Goal: Find specific page/section: Find specific page/section

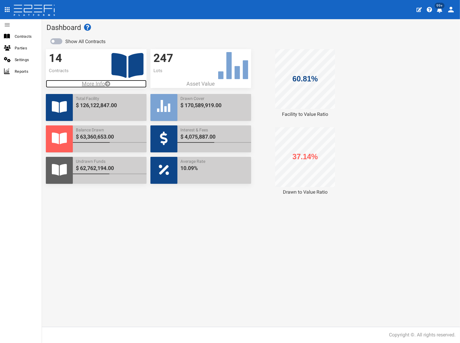
click at [87, 83] on p "More Info" at bounding box center [96, 84] width 101 height 8
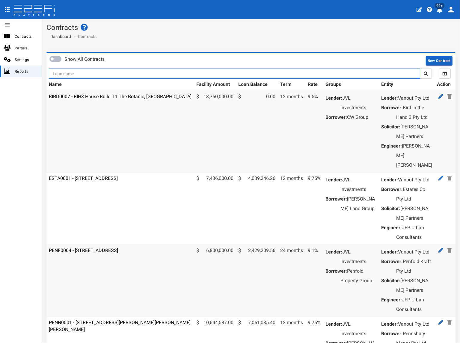
click at [89, 73] on input "text" at bounding box center [234, 74] width 371 height 10
type input "1188"
click at [420, 69] on button "submit" at bounding box center [426, 74] width 12 height 10
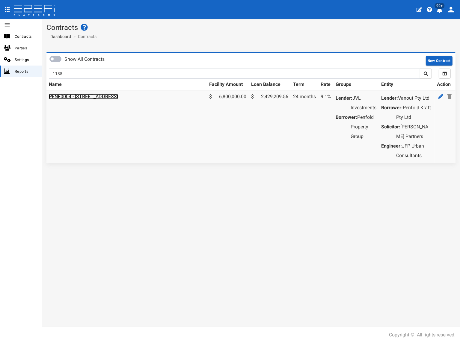
click at [92, 97] on link "PENF0004 - 85 Kraft Road, Pallara - 693-1188" at bounding box center [83, 97] width 69 height 6
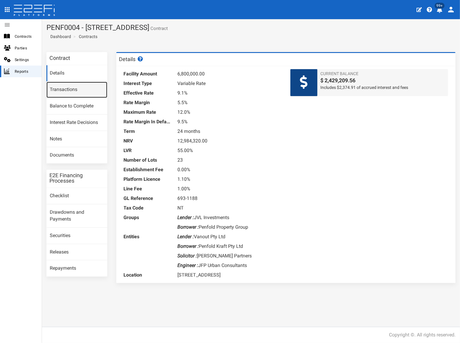
click at [74, 92] on link "Transactions" at bounding box center [76, 90] width 61 height 16
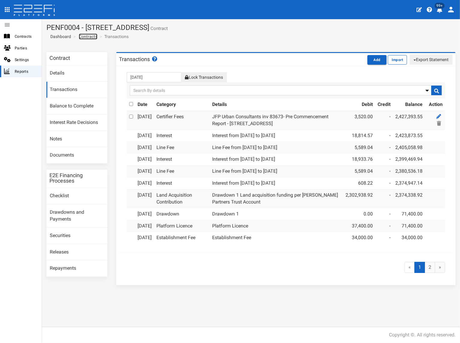
click at [90, 35] on link "Contracts" at bounding box center [88, 37] width 19 height 6
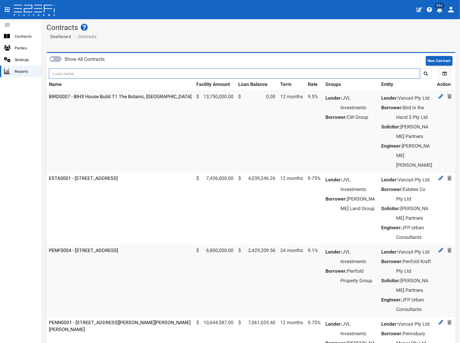
click at [86, 76] on input "text" at bounding box center [234, 74] width 371 height 10
type input "jvl"
click at [420, 69] on button "submit" at bounding box center [426, 74] width 12 height 10
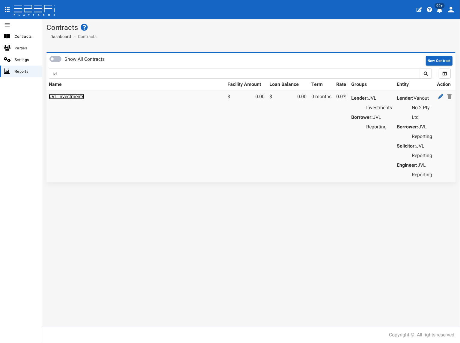
click at [59, 97] on link "JVL Investments" at bounding box center [66, 97] width 35 height 6
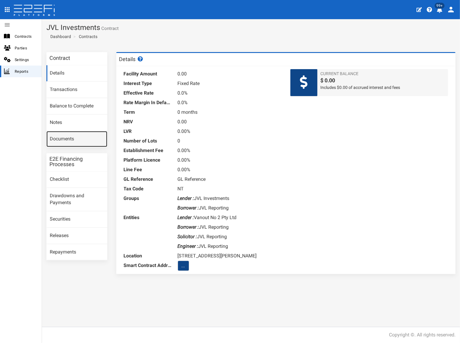
click at [64, 138] on link "Documents" at bounding box center [76, 139] width 61 height 16
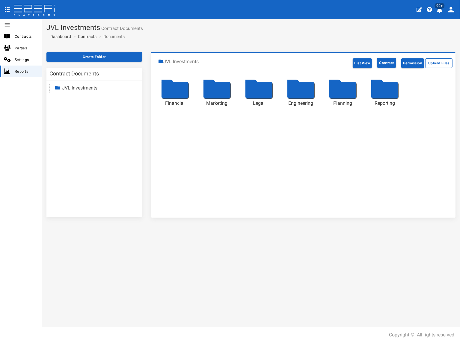
click at [80, 89] on link "JVL Investments" at bounding box center [79, 88] width 35 height 6
drag, startPoint x: 77, startPoint y: 140, endPoint x: 77, endPoint y: 154, distance: 13.2
click at [77, 140] on link "Reporting" at bounding box center [77, 140] width 20 height 6
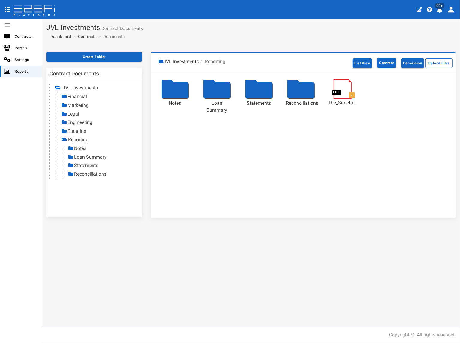
click at [81, 173] on link "Reconciliations" at bounding box center [90, 174] width 32 height 6
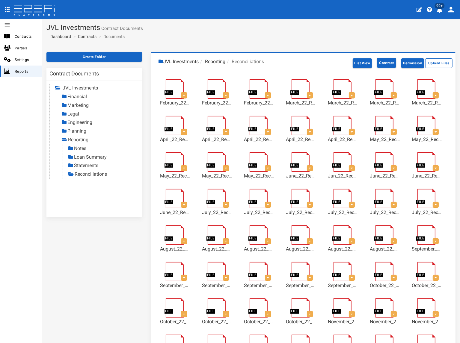
click at [93, 156] on link "Loan Summary" at bounding box center [90, 157] width 33 height 6
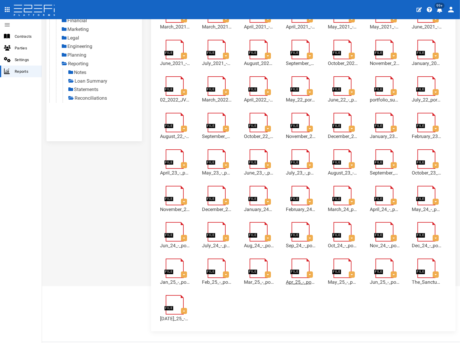
scroll to position [91, 0]
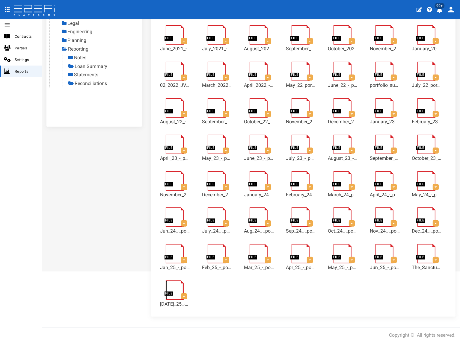
click at [177, 283] on link at bounding box center [178, 283] width 24 height 0
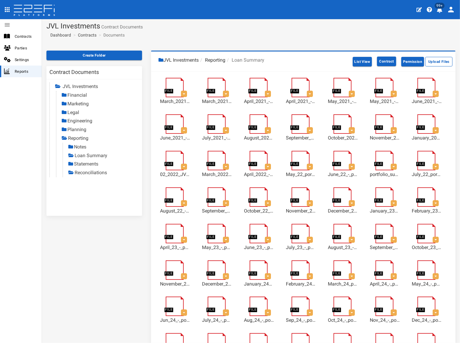
scroll to position [0, 0]
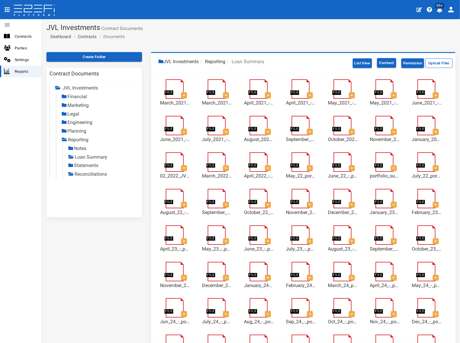
click at [99, 156] on link "Loan Summary" at bounding box center [91, 157] width 33 height 6
click at [451, 8] on icon "profile" at bounding box center [451, 10] width 6 height 6
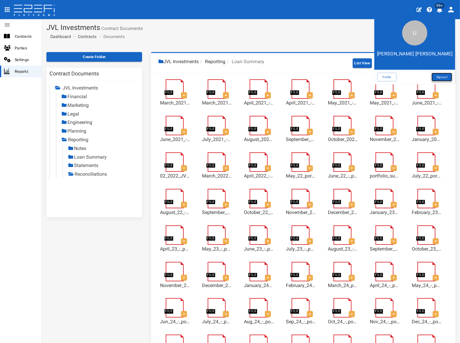
click at [443, 75] on link "Signout" at bounding box center [441, 77] width 21 height 9
